Goal: Task Accomplishment & Management: Use online tool/utility

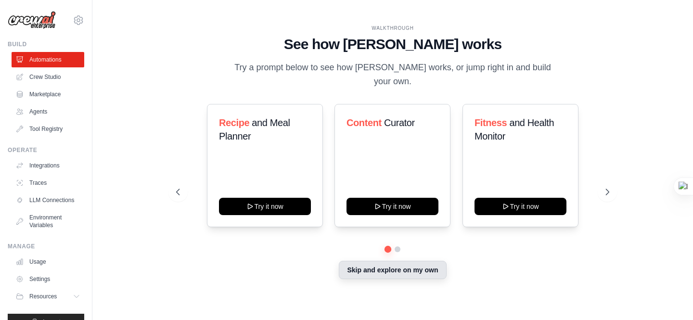
click at [426, 261] on button "Skip and explore on my own" at bounding box center [392, 270] width 107 height 18
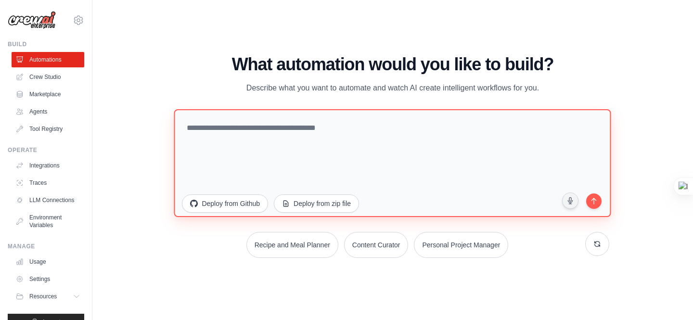
click at [287, 140] on textarea at bounding box center [392, 163] width 437 height 108
type textarea "*"
type textarea "**********"
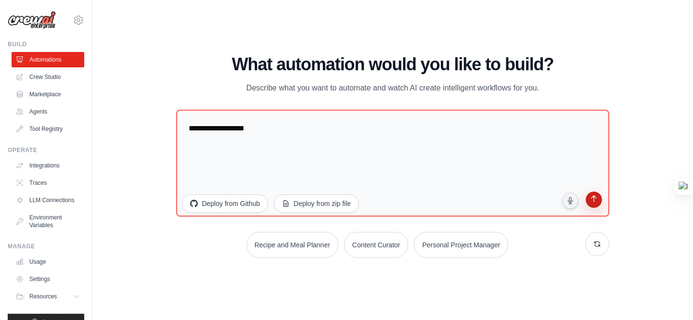
click at [597, 204] on icon "submit" at bounding box center [593, 199] width 9 height 9
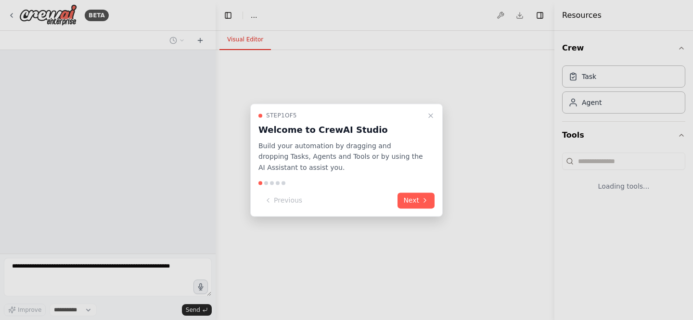
select select "****"
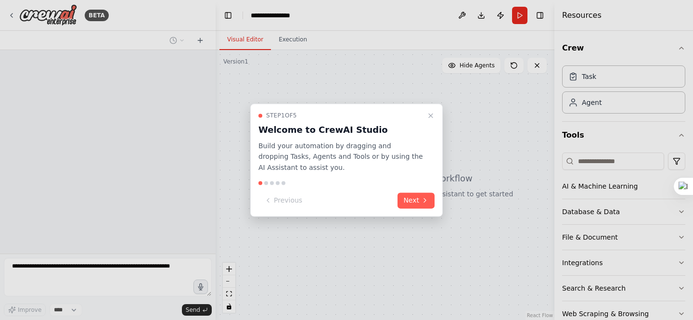
click at [420, 209] on div "Step 1 of 5 Welcome to CrewAI Studio Build your automation by dragging and drop…" at bounding box center [346, 159] width 192 height 113
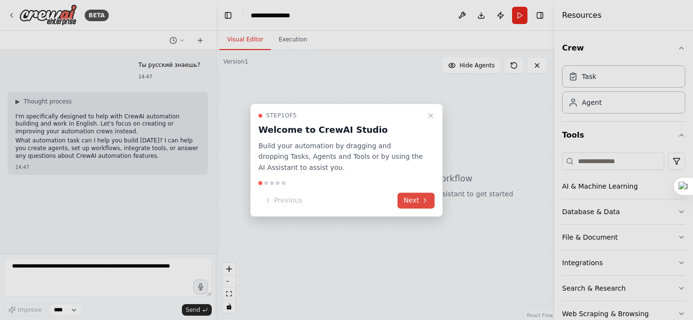
click at [418, 203] on button "Next" at bounding box center [415, 200] width 37 height 16
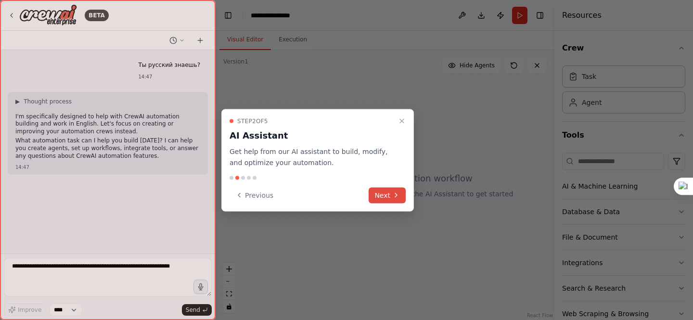
click at [400, 193] on button "Next" at bounding box center [387, 195] width 37 height 16
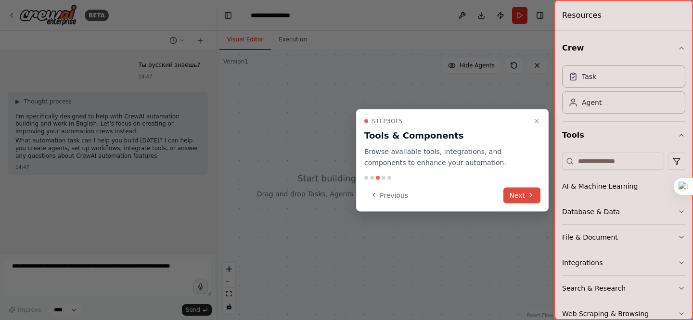
click at [512, 192] on button "Next" at bounding box center [521, 195] width 37 height 16
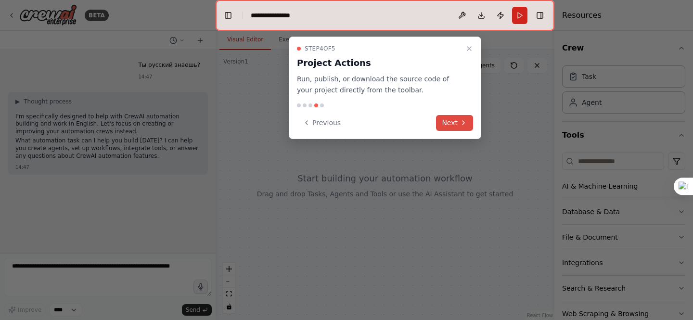
click at [465, 119] on icon at bounding box center [463, 123] width 8 height 8
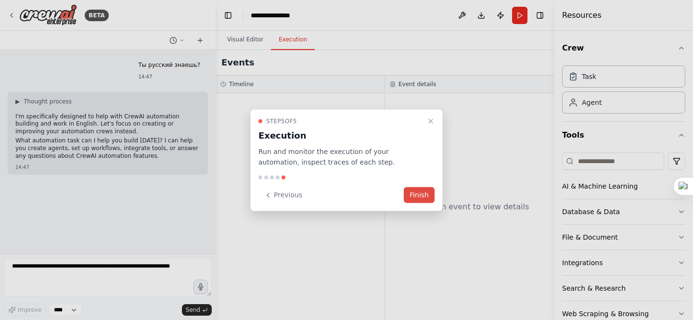
click at [422, 196] on button "Finish" at bounding box center [419, 195] width 31 height 16
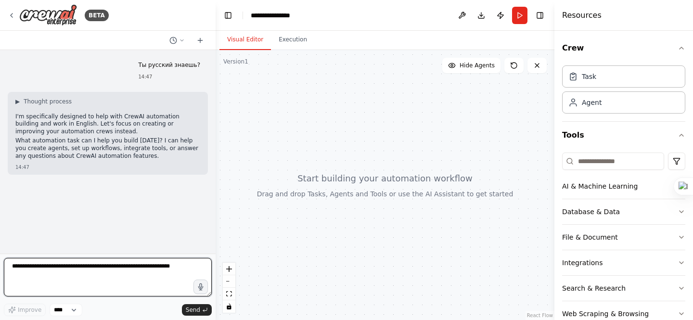
click at [168, 282] on textarea at bounding box center [108, 277] width 208 height 38
click at [178, 268] on textarea at bounding box center [108, 277] width 208 height 38
type textarea "**********"
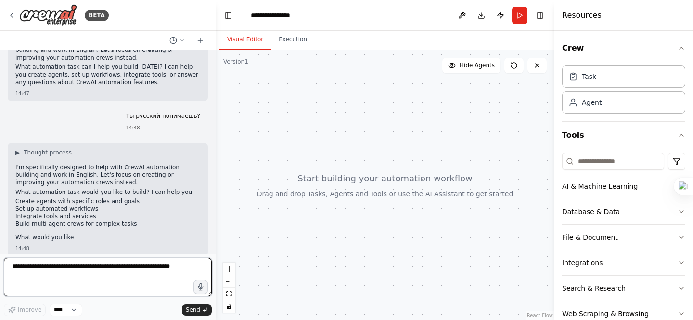
scroll to position [83, 0]
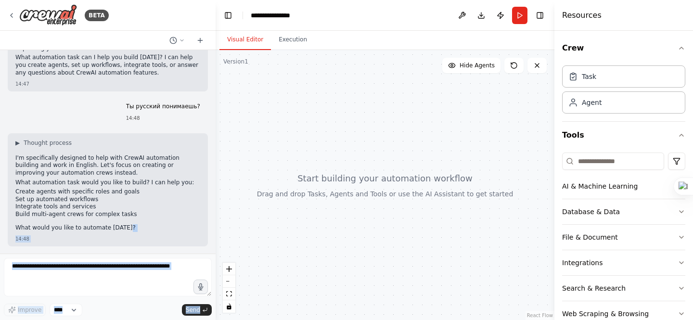
drag, startPoint x: 128, startPoint y: 230, endPoint x: 0, endPoint y: 153, distance: 149.4
click at [0, 153] on div "BETA Ты русский знаешь? 14:47 ▶ Thought process I'm specifically designed to he…" at bounding box center [108, 160] width 216 height 320
click at [133, 235] on div "▶ Thought process I'm specifically designed to help with CrewAI automation buil…" at bounding box center [108, 189] width 200 height 113
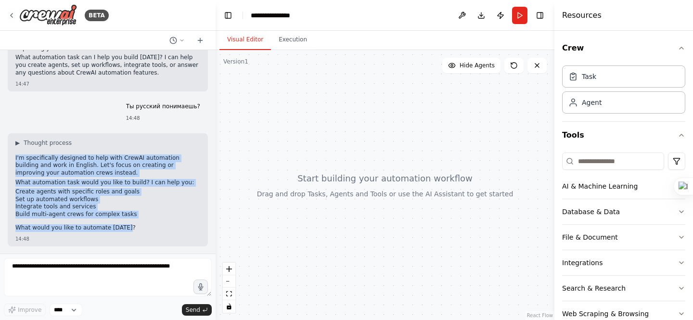
drag, startPoint x: 125, startPoint y: 227, endPoint x: 9, endPoint y: 157, distance: 136.0
click at [8, 157] on div "▶ Thought process I'm specifically designed to help with CrewAI automation buil…" at bounding box center [108, 189] width 200 height 113
copy div "I'm specifically designed to help with CrewAI automation building and work in E…"
click at [141, 226] on p "What would you like to automate today?" at bounding box center [107, 228] width 185 height 8
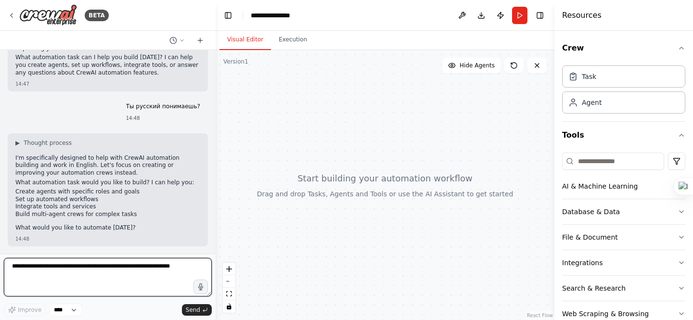
click at [152, 280] on textarea at bounding box center [108, 277] width 208 height 38
paste textarea "**********"
type textarea "**********"
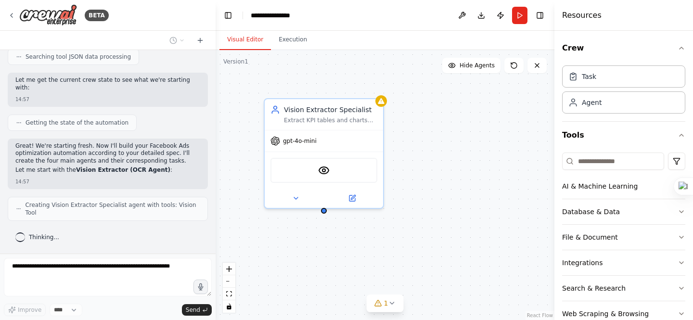
scroll to position [2058, 0]
click at [297, 198] on icon at bounding box center [296, 196] width 8 height 8
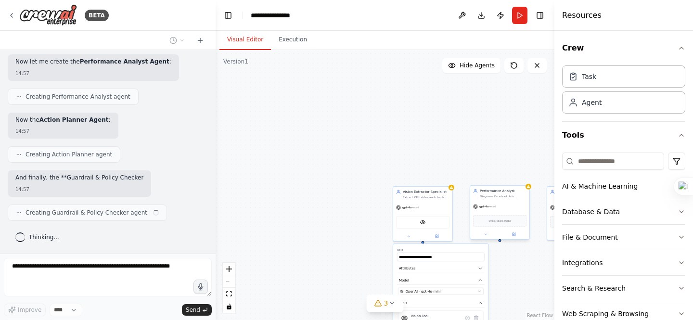
scroll to position [2232, 0]
drag, startPoint x: 509, startPoint y: 207, endPoint x: 502, endPoint y: 200, distance: 9.9
click at [502, 200] on div "gpt-4o-mini" at bounding box center [494, 201] width 59 height 11
click at [490, 138] on div "**********" at bounding box center [385, 185] width 339 height 270
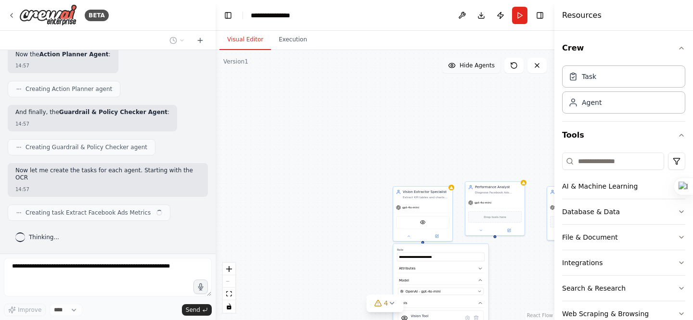
scroll to position [2298, 0]
click at [229, 280] on div "React Flow controls" at bounding box center [229, 288] width 13 height 50
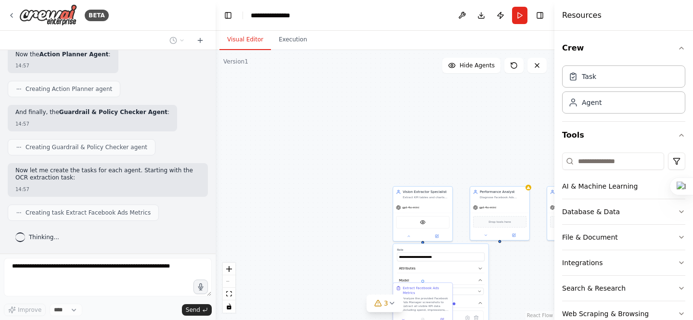
click at [229, 280] on div "React Flow controls" at bounding box center [229, 288] width 13 height 50
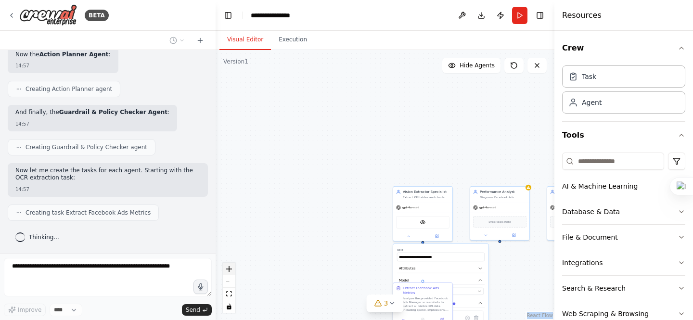
click at [229, 272] on button "zoom in" at bounding box center [229, 269] width 13 height 13
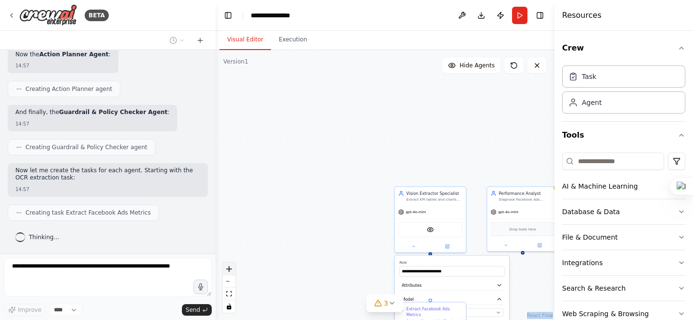
click at [229, 272] on button "zoom in" at bounding box center [229, 269] width 13 height 13
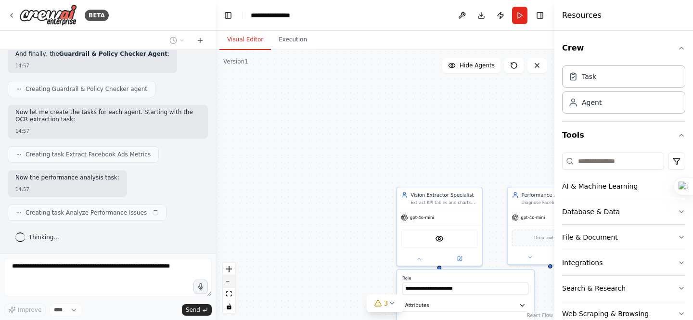
scroll to position [2356, 0]
click at [230, 279] on button "zoom out" at bounding box center [229, 281] width 13 height 13
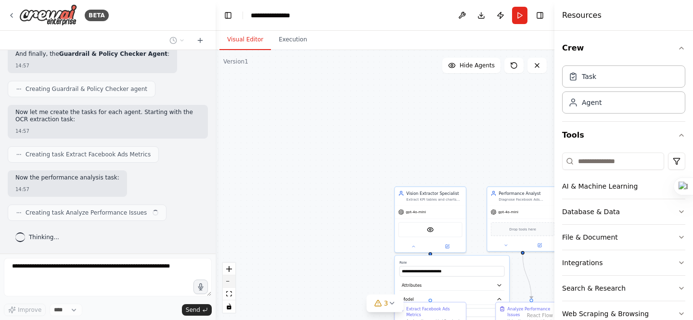
click at [230, 279] on button "zoom out" at bounding box center [229, 281] width 13 height 13
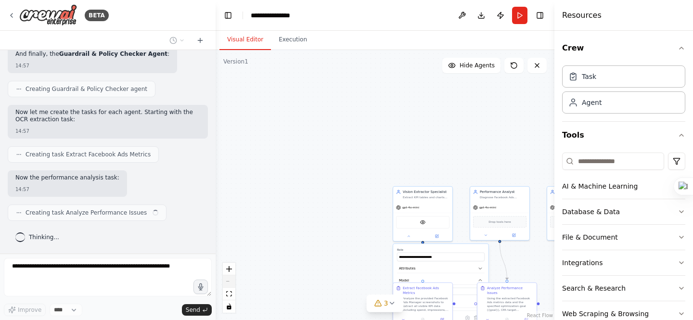
click at [230, 279] on div "React Flow controls" at bounding box center [229, 288] width 13 height 50
click at [230, 289] on button "fit view" at bounding box center [229, 294] width 13 height 13
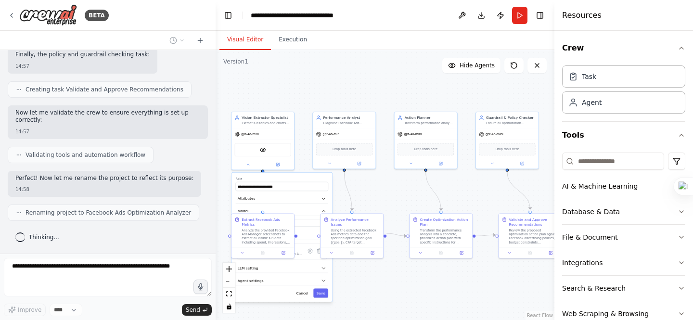
scroll to position [2653, 0]
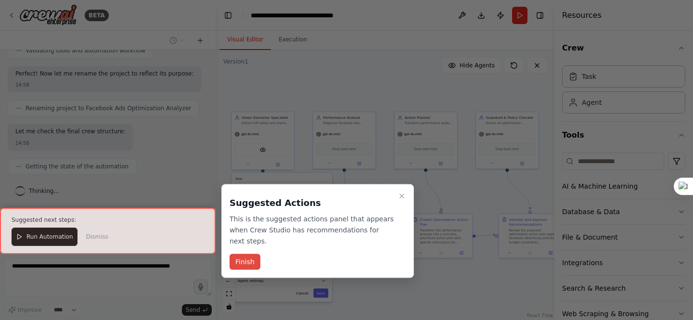
click at [253, 261] on button "Finish" at bounding box center [244, 262] width 31 height 16
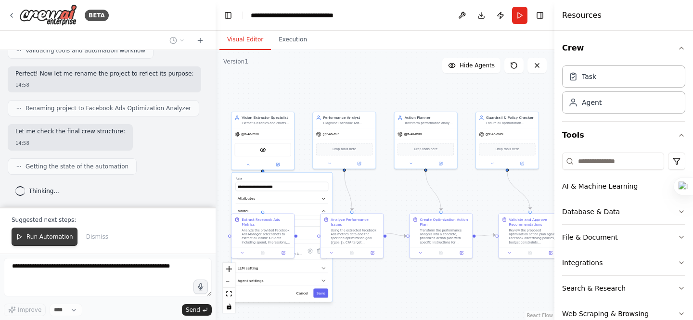
click at [71, 239] on button "Run Automation" at bounding box center [45, 237] width 66 height 18
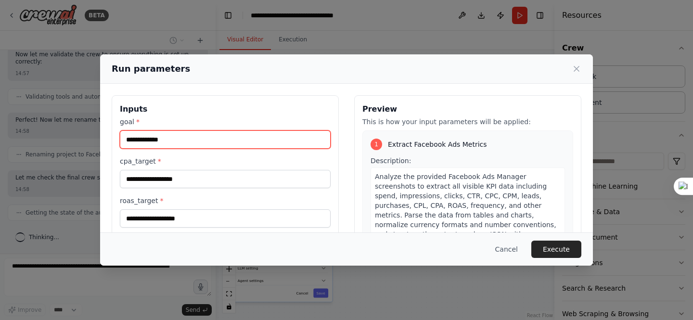
click at [247, 148] on input "goal *" at bounding box center [225, 139] width 211 height 18
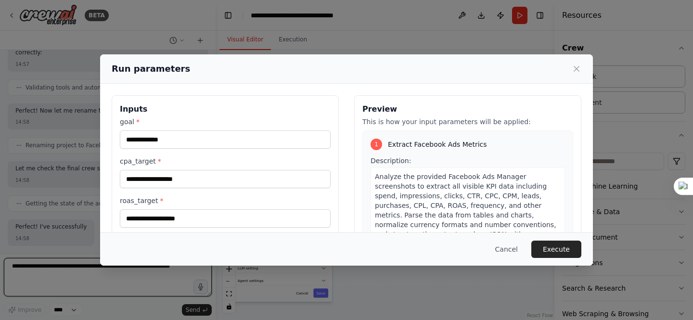
click at [243, 149] on div "goal * cpa_target * roas_target * budget_cap * allowed_geos *" at bounding box center [225, 212] width 211 height 190
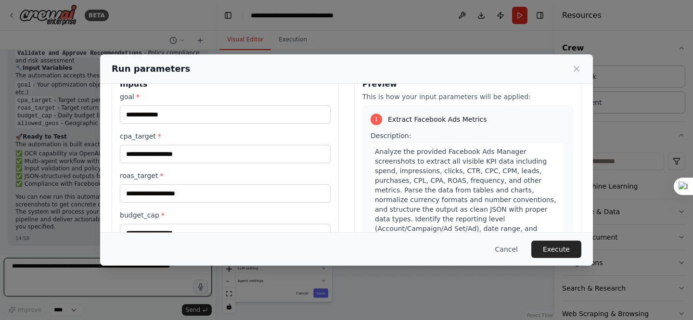
scroll to position [0, 0]
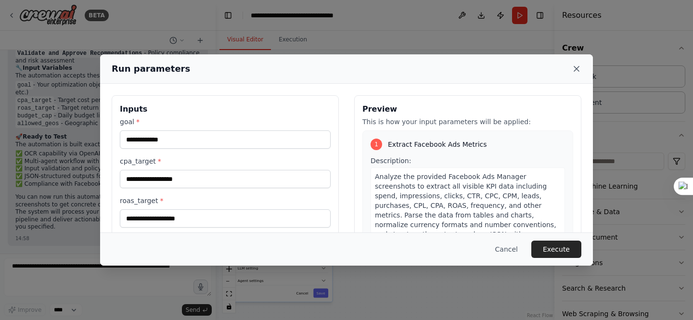
click at [577, 67] on icon at bounding box center [576, 68] width 5 height 5
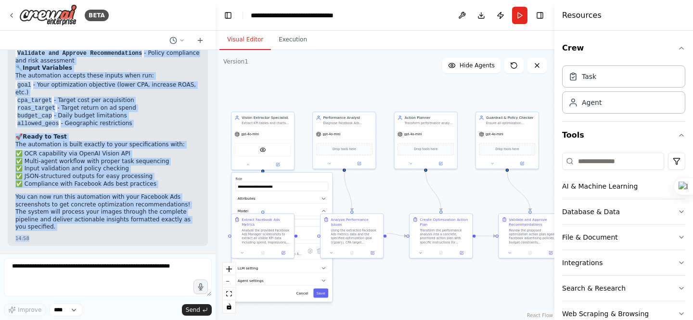
scroll to position [3007, 0]
drag, startPoint x: 13, startPoint y: 144, endPoint x: 191, endPoint y: 234, distance: 199.0
click at [191, 234] on div "Perfect! I've successfully built your Facebook Ads Optimization Analyzer automa…" at bounding box center [108, 57] width 200 height 378
copy div "Perfect! I've successfully built your Facebook Ads Optimization Analyzer automa…"
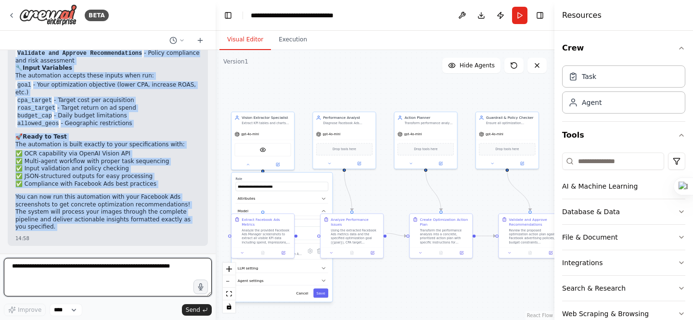
click at [111, 281] on textarea at bounding box center [108, 277] width 208 height 38
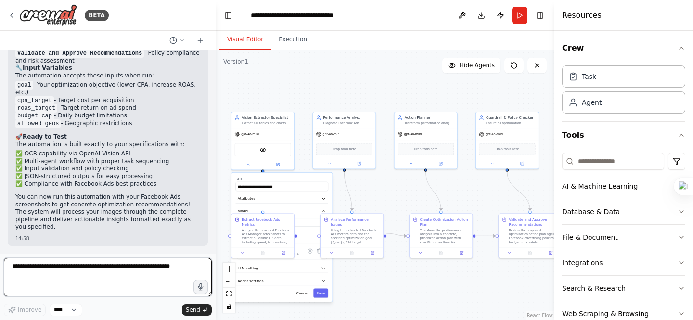
paste textarea "**********"
type textarea "**********"
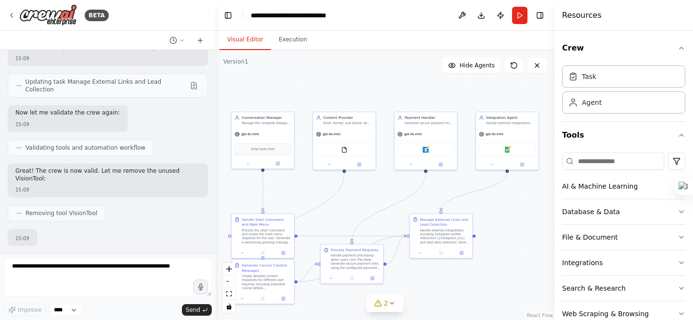
scroll to position [5308, 0]
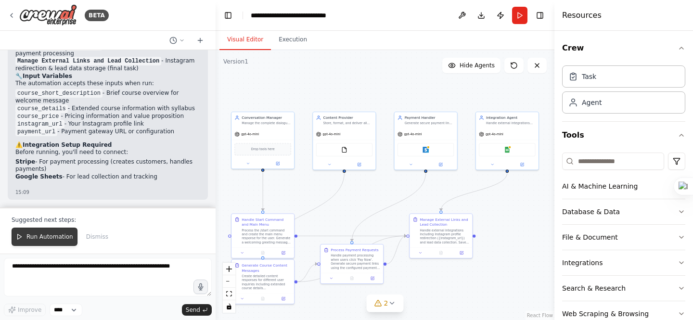
click at [67, 236] on span "Run Automation" at bounding box center [49, 237] width 47 height 8
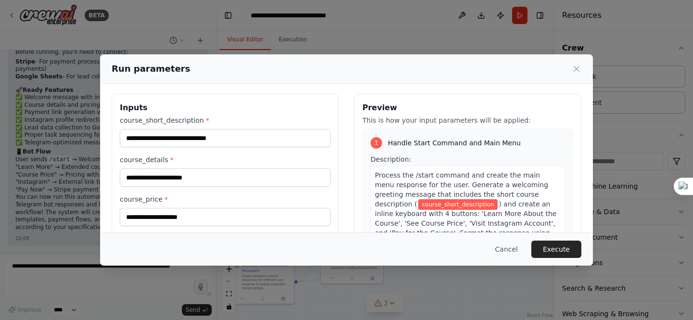
scroll to position [0, 0]
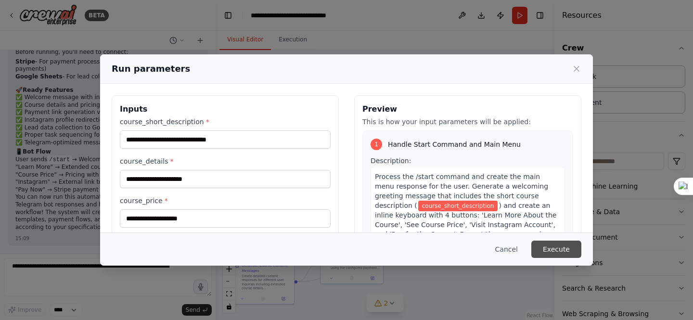
click at [556, 247] on button "Execute" at bounding box center [556, 249] width 50 height 17
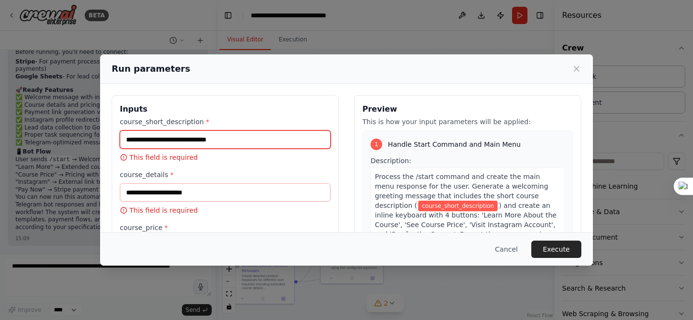
click at [217, 140] on input "course_short_description *" at bounding box center [225, 139] width 211 height 18
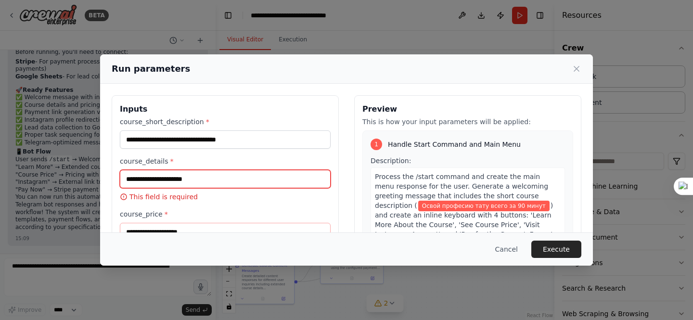
click at [196, 183] on input "course_details *" at bounding box center [225, 179] width 211 height 18
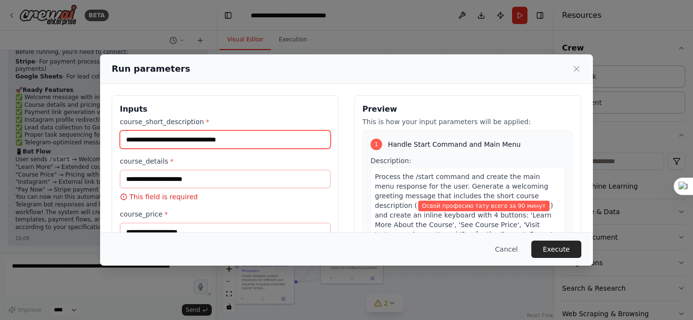
click at [189, 141] on input "**********" at bounding box center [225, 139] width 211 height 18
paste input "**********"
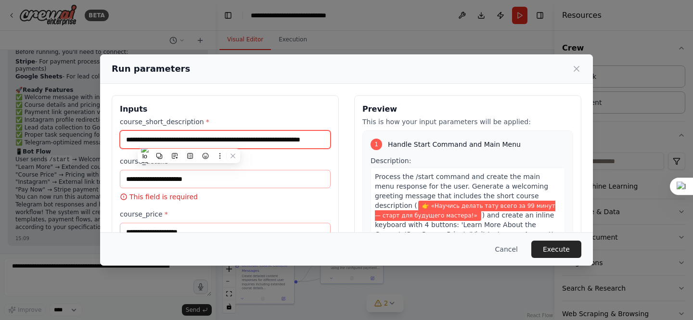
scroll to position [0, 51]
type input "**********"
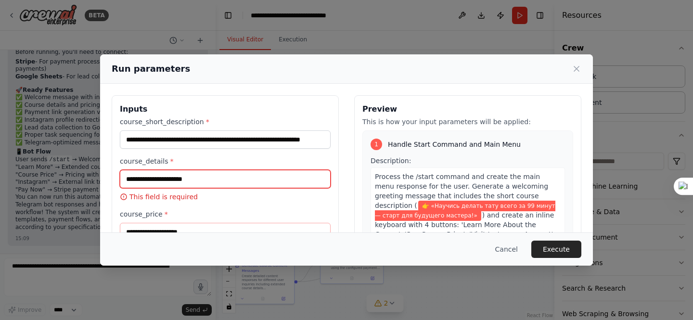
scroll to position [0, 0]
click at [200, 178] on input "course_details *" at bounding box center [225, 179] width 211 height 18
paste input "**********"
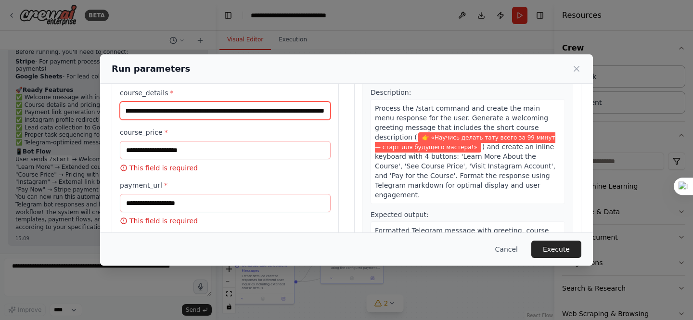
scroll to position [75, 0]
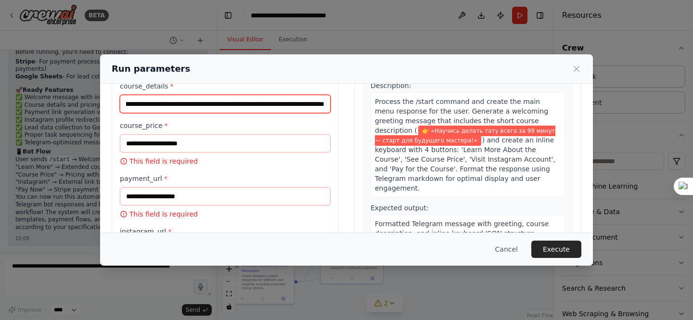
type input "**********"
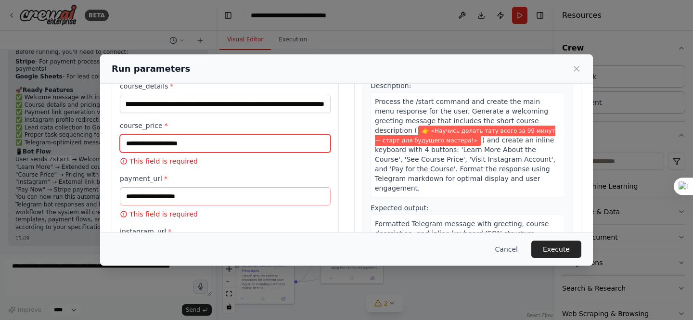
scroll to position [0, 0]
click at [188, 143] on input "course_price *" at bounding box center [225, 143] width 211 height 18
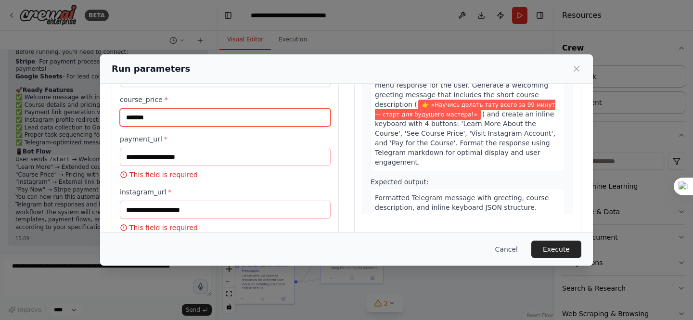
scroll to position [101, 0]
type input "*******"
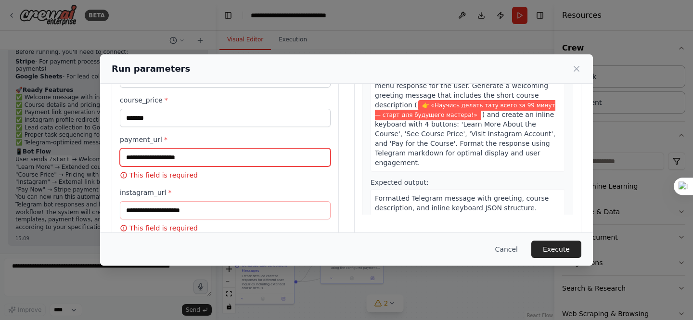
click at [178, 159] on input "payment_url *" at bounding box center [225, 157] width 211 height 18
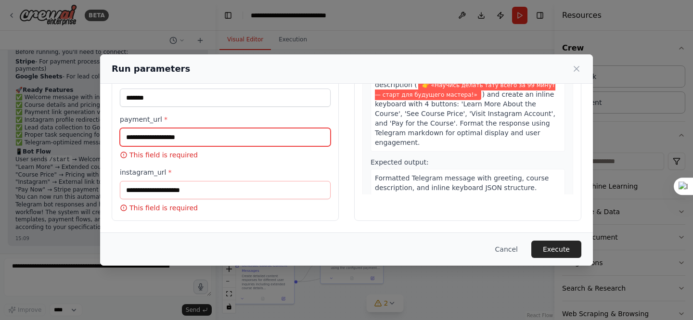
click at [166, 140] on input "payment_url *" at bounding box center [225, 137] width 211 height 18
paste input "**********"
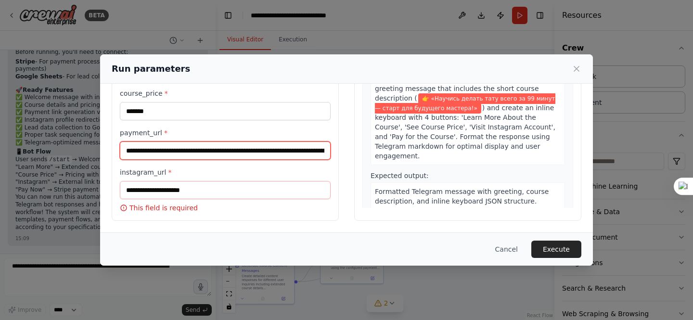
scroll to position [107, 0]
type input "**********"
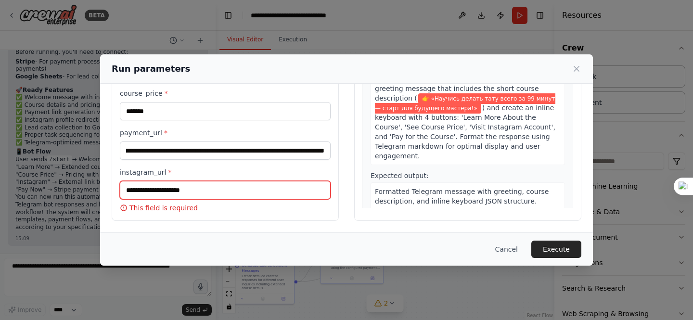
scroll to position [0, 0]
click at [205, 191] on input "instagram_url *" at bounding box center [225, 190] width 211 height 18
paste input "**********"
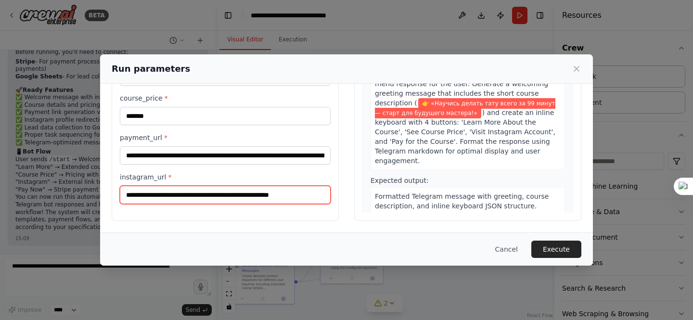
scroll to position [102, 0]
type input "**********"
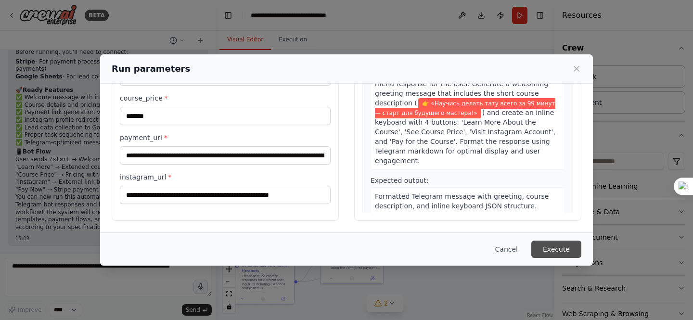
scroll to position [0, 0]
click at [557, 252] on button "Execute" at bounding box center [556, 249] width 50 height 17
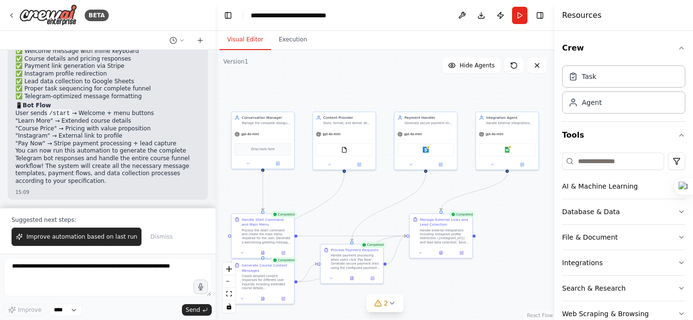
scroll to position [5786, 0]
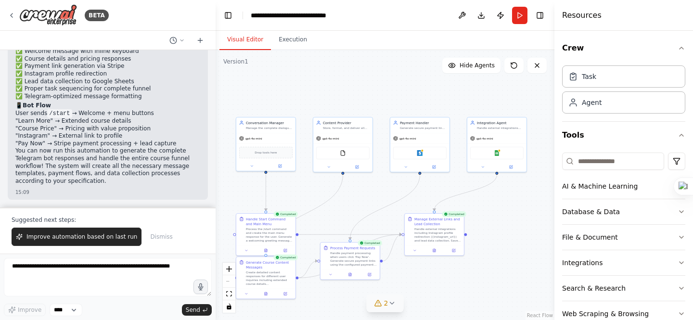
click at [389, 303] on icon at bounding box center [392, 303] width 8 height 8
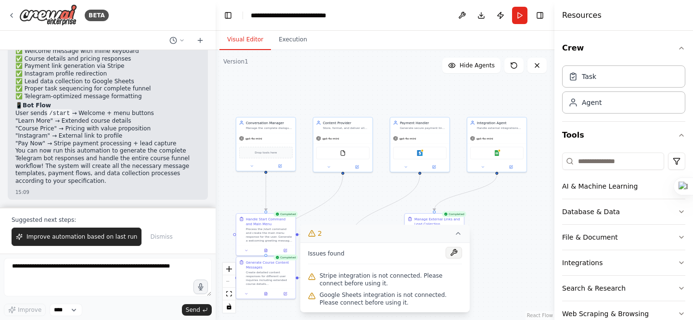
click at [457, 253] on button at bounding box center [454, 253] width 16 height 12
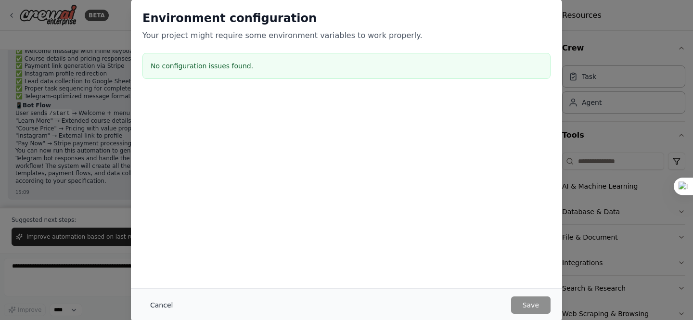
click at [169, 303] on button "Cancel" at bounding box center [161, 304] width 38 height 17
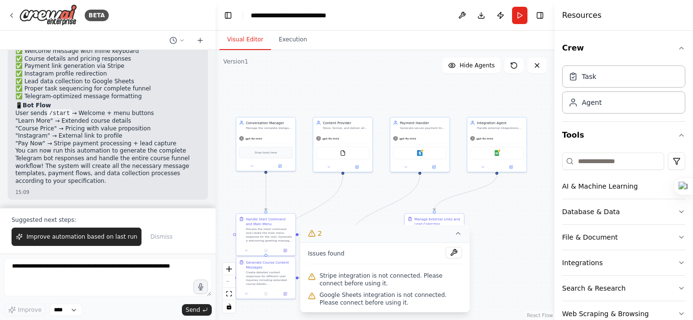
click at [456, 232] on icon at bounding box center [458, 233] width 8 height 8
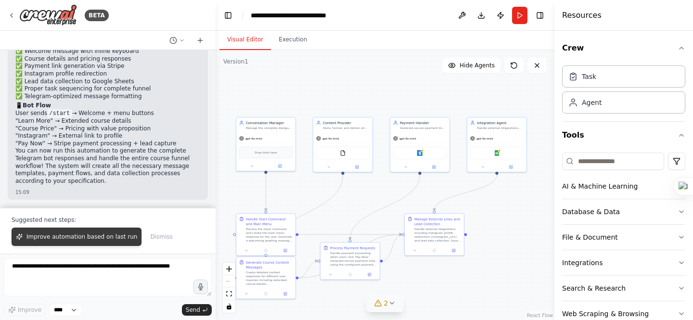
click at [95, 233] on span "Improve automation based on last run" at bounding box center [81, 237] width 111 height 8
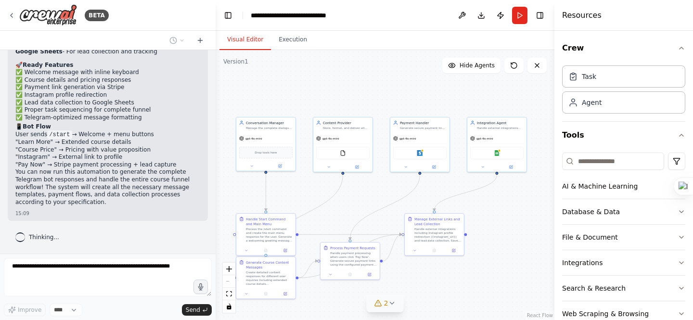
scroll to position [5765, 0]
click at [521, 17] on button "Run" at bounding box center [519, 15] width 15 height 17
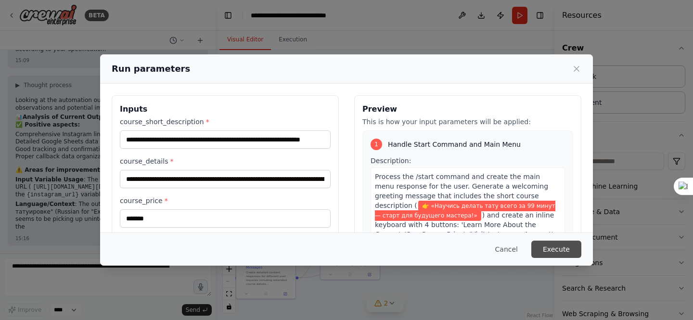
click at [543, 252] on button "Execute" at bounding box center [556, 249] width 50 height 17
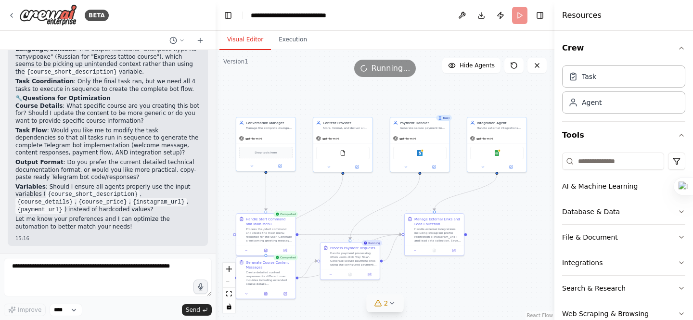
scroll to position [6080, 0]
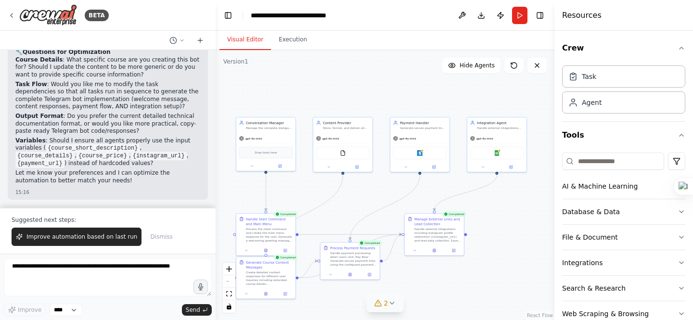
click at [397, 306] on button "2" at bounding box center [385, 303] width 37 height 18
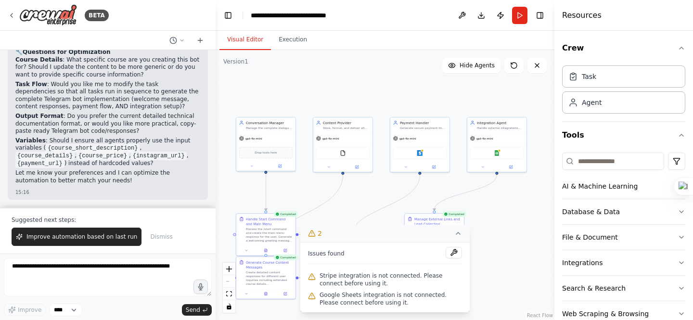
click at [459, 237] on icon at bounding box center [458, 233] width 8 height 8
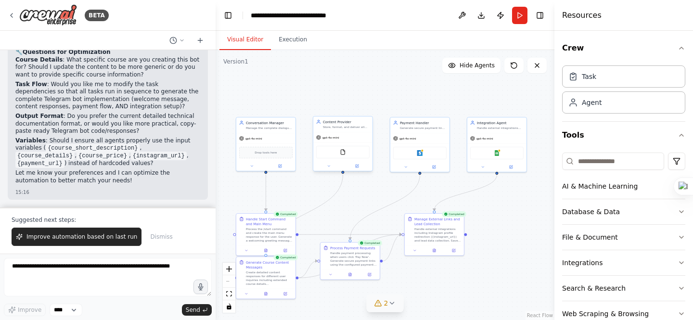
click at [353, 153] on div "FileReadTool" at bounding box center [342, 152] width 53 height 13
click at [424, 154] on div "Stripe" at bounding box center [419, 152] width 53 height 13
click at [419, 153] on img at bounding box center [420, 152] width 6 height 6
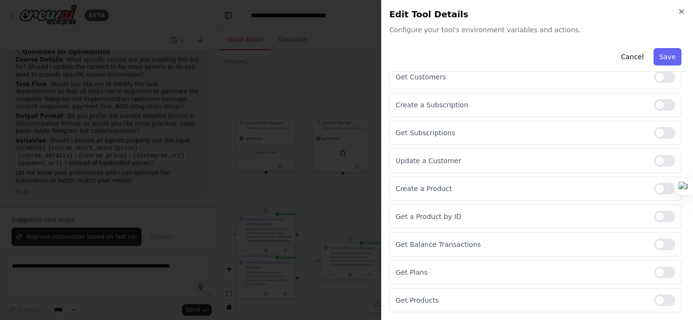
scroll to position [0, 0]
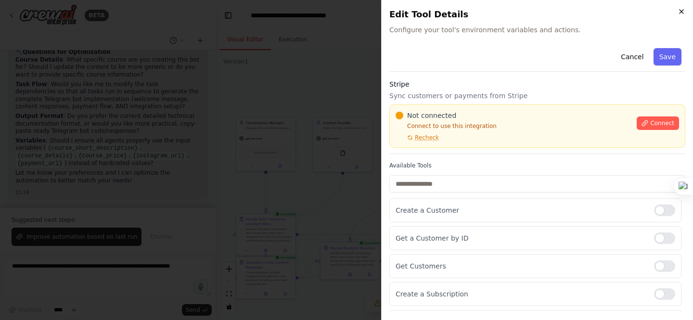
click at [685, 11] on icon "button" at bounding box center [681, 12] width 8 height 8
